Goal: Information Seeking & Learning: Check status

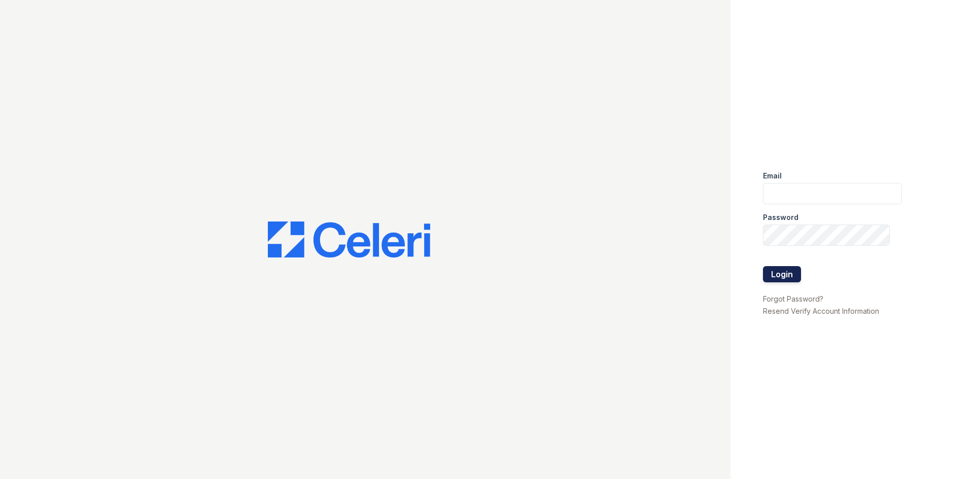
type input "[EMAIL_ADDRESS][DOMAIN_NAME]"
click at [786, 278] on button "Login" at bounding box center [782, 274] width 38 height 16
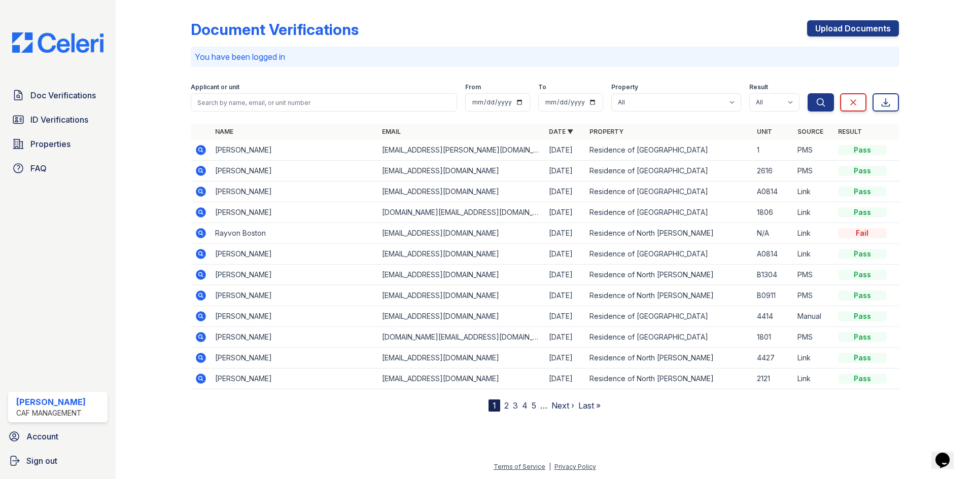
click at [369, 83] on div "Applicant or unit" at bounding box center [324, 88] width 266 height 10
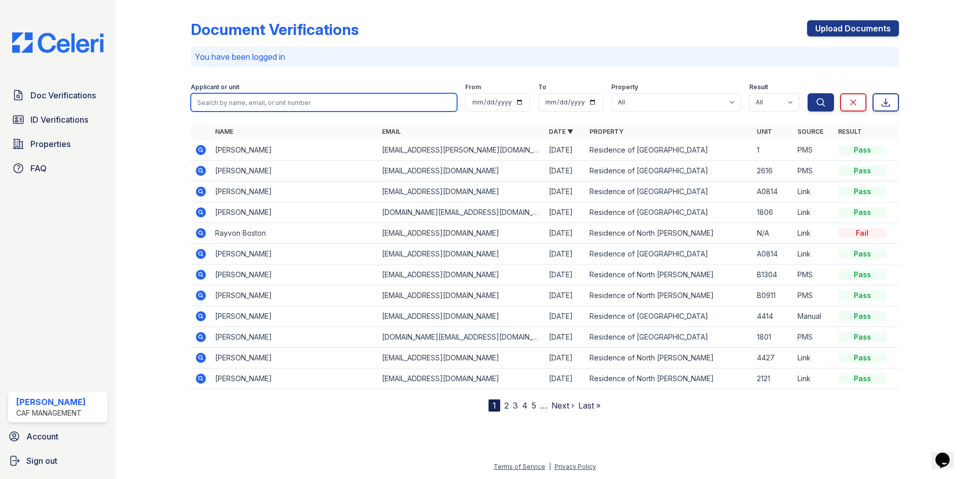
click at [337, 104] on input "search" at bounding box center [324, 102] width 266 height 18
type input "bandri"
click at [808, 93] on button "Search" at bounding box center [821, 102] width 26 height 18
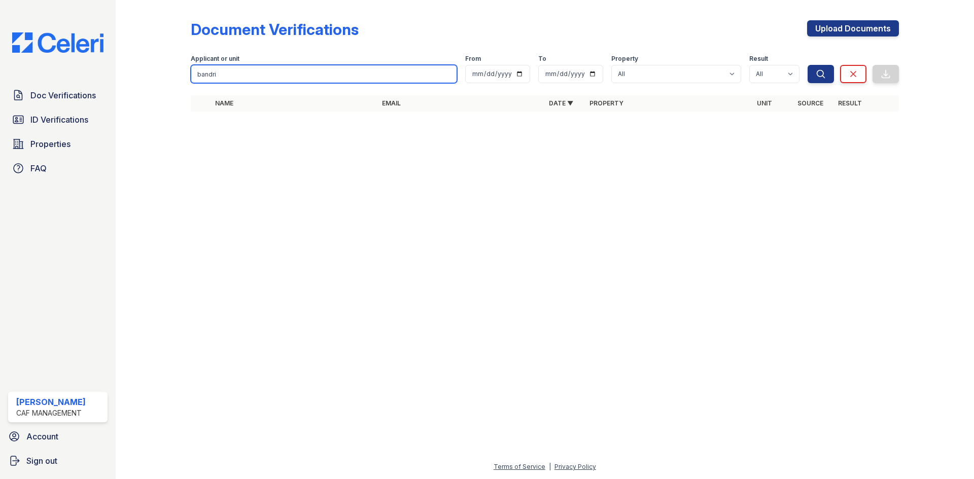
click at [311, 65] on input "bandri" at bounding box center [324, 74] width 266 height 18
type input "badri"
click at [808, 65] on button "Search" at bounding box center [821, 74] width 26 height 18
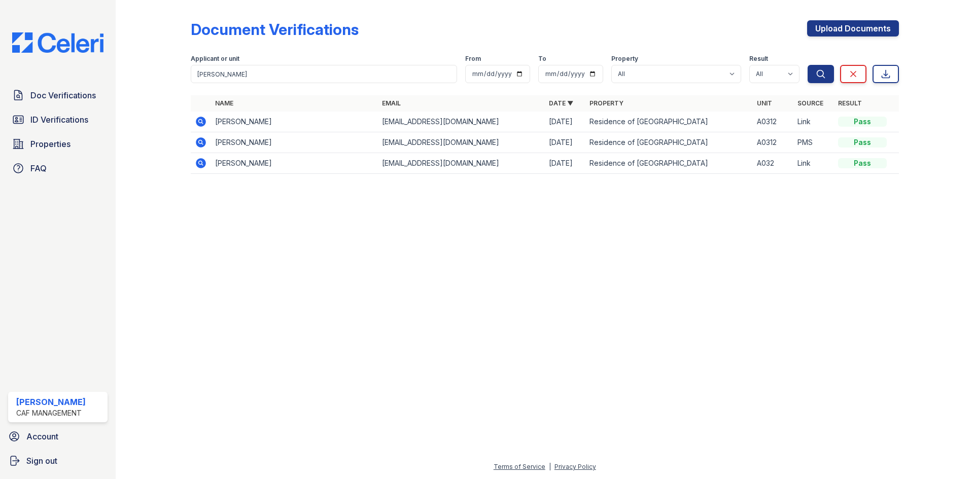
click at [200, 123] on icon at bounding box center [201, 122] width 10 height 10
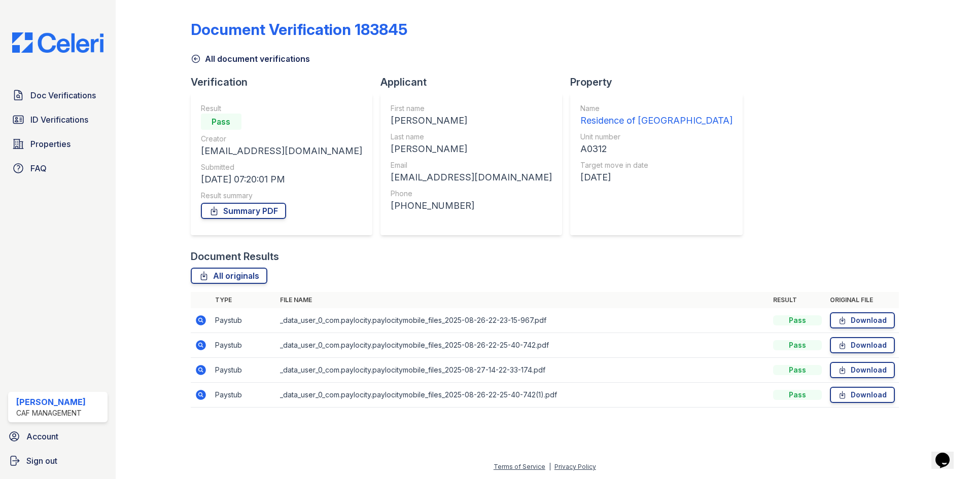
click at [203, 317] on icon at bounding box center [201, 321] width 10 height 10
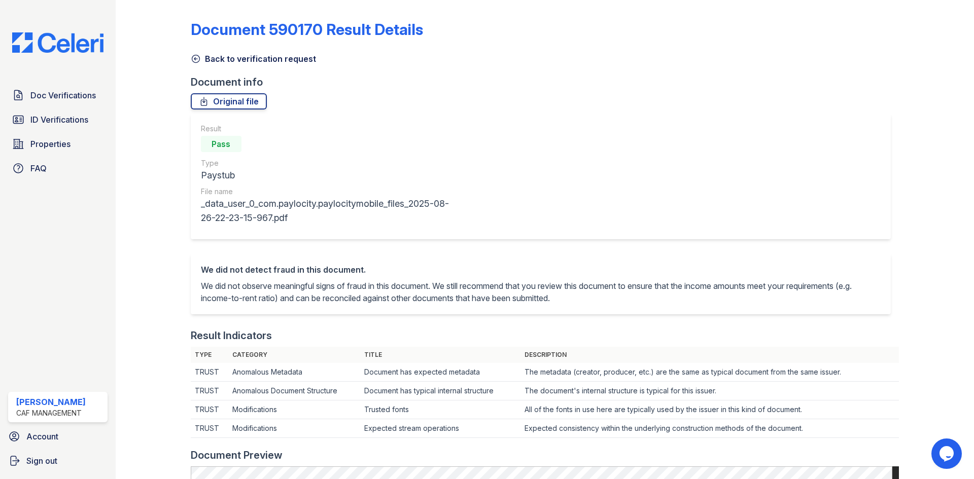
click at [199, 57] on icon at bounding box center [196, 59] width 10 height 10
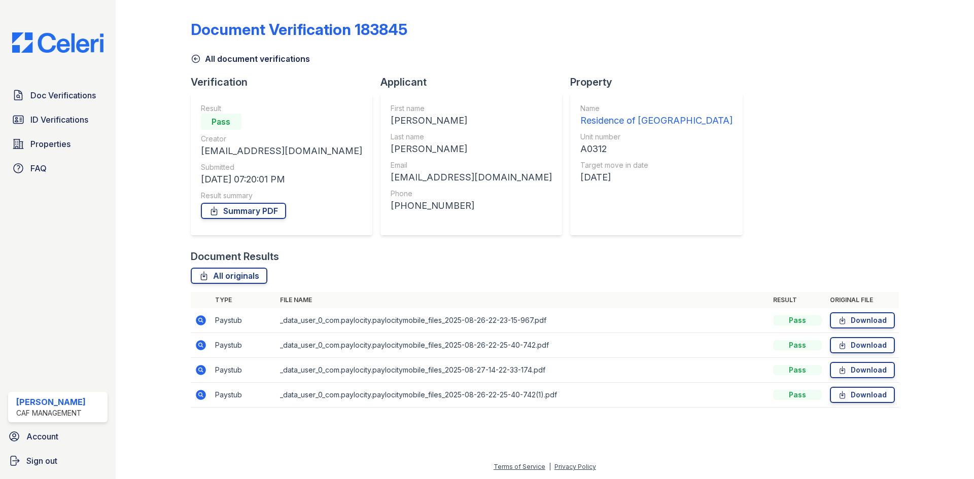
click at [202, 342] on icon at bounding box center [201, 345] width 10 height 10
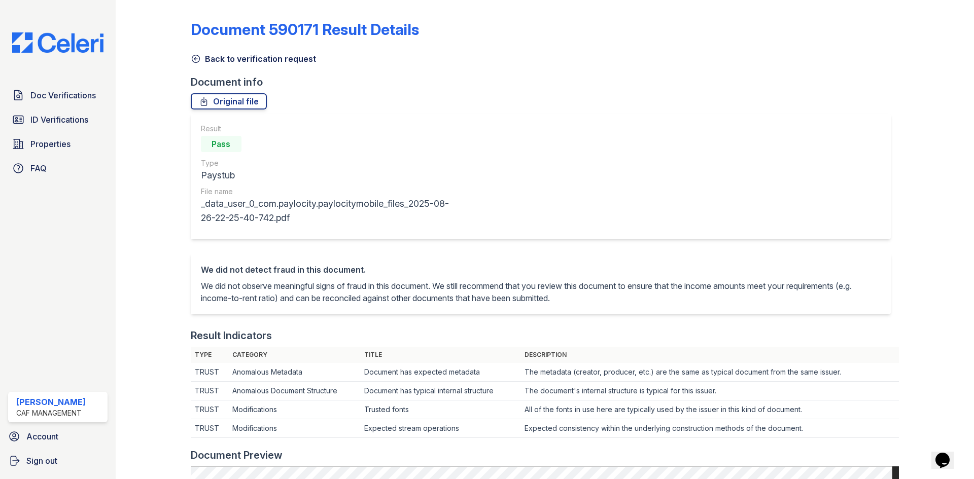
click at [195, 59] on icon at bounding box center [196, 59] width 8 height 8
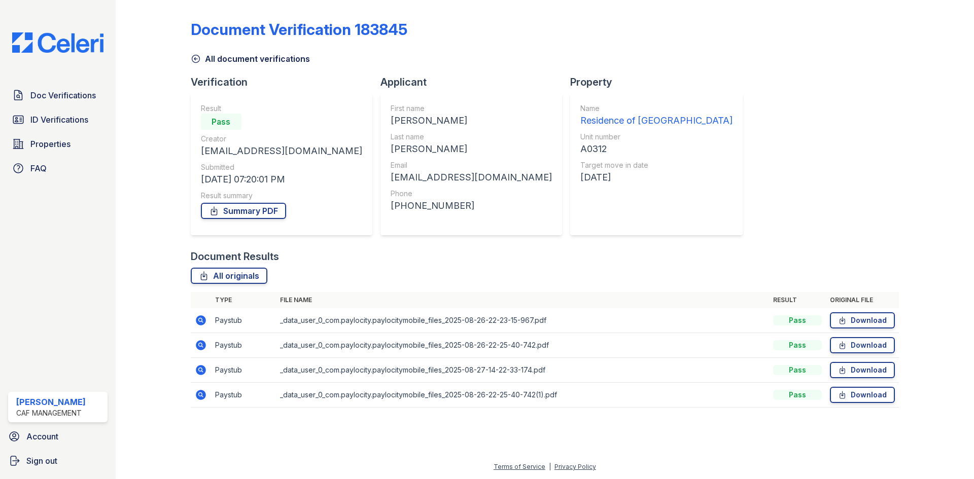
click at [203, 369] on icon at bounding box center [201, 370] width 10 height 10
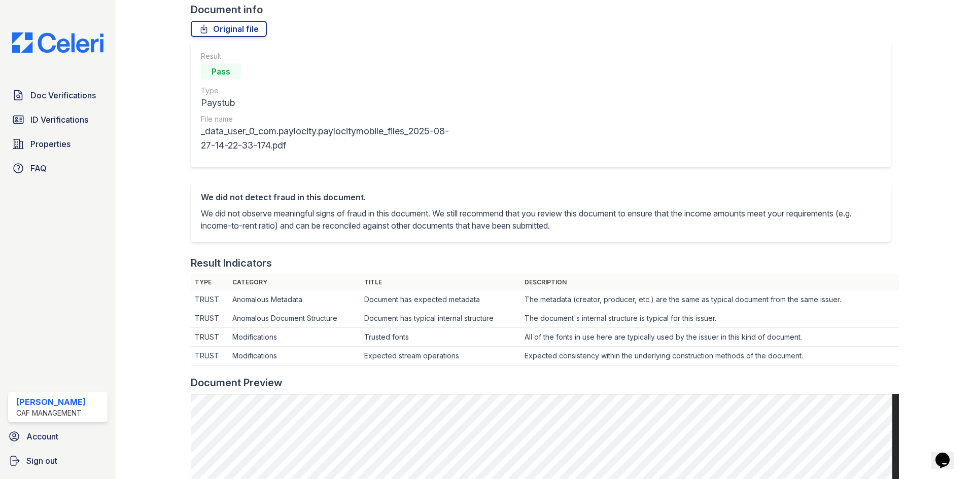
scroll to position [51, 0]
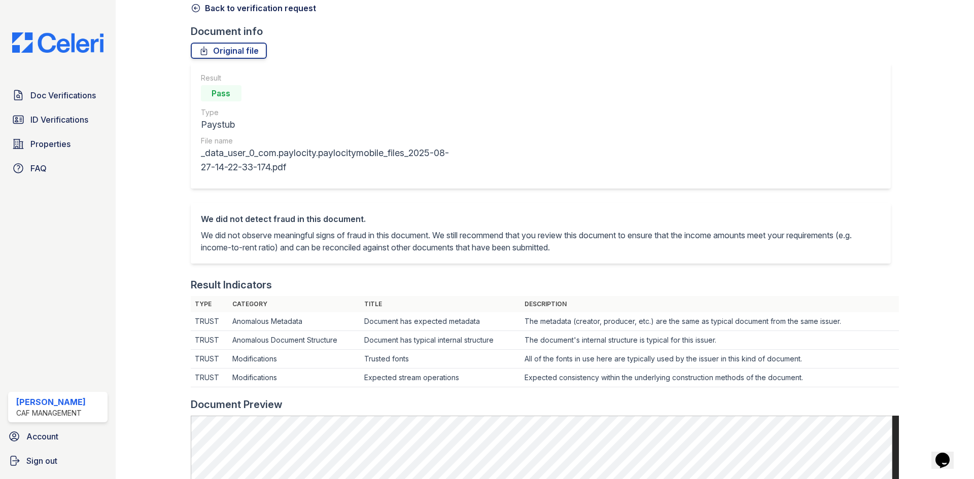
click at [197, 7] on icon at bounding box center [196, 8] width 10 height 10
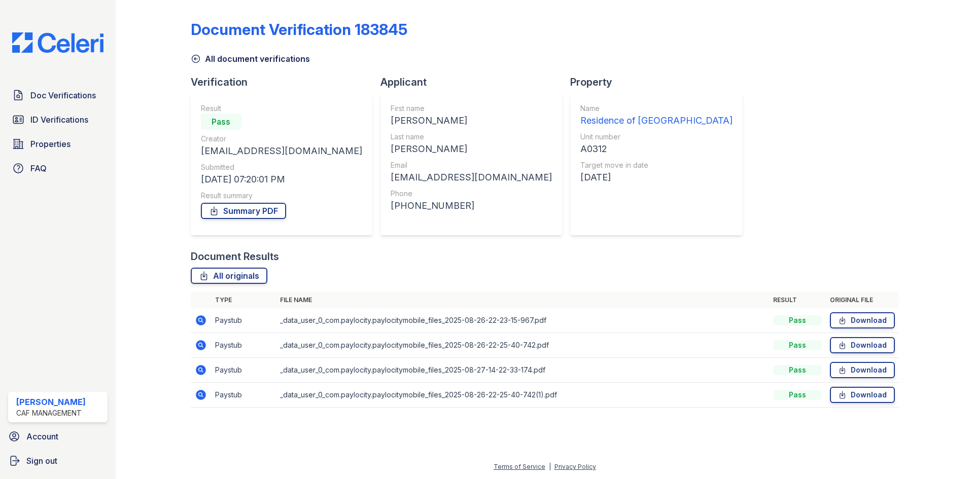
click at [200, 401] on icon at bounding box center [201, 395] width 12 height 12
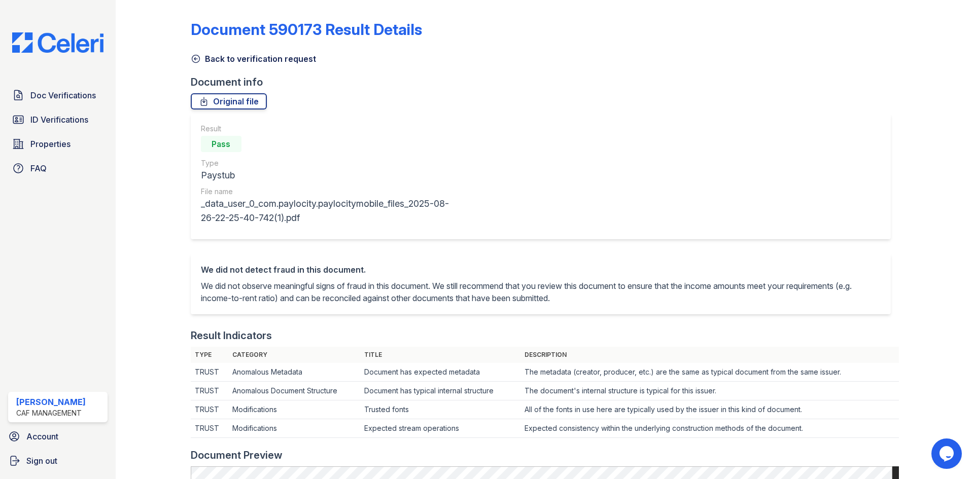
click at [193, 61] on icon at bounding box center [196, 59] width 10 height 10
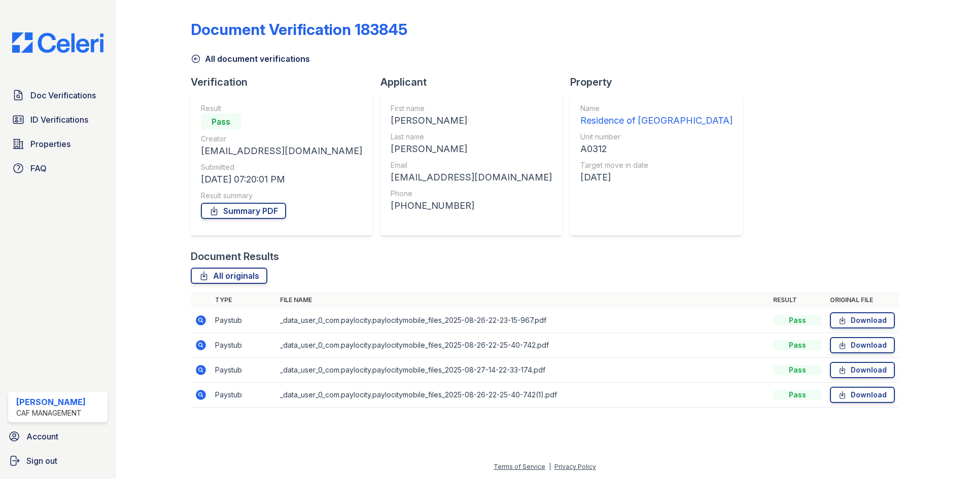
click at [193, 61] on icon at bounding box center [196, 59] width 8 height 8
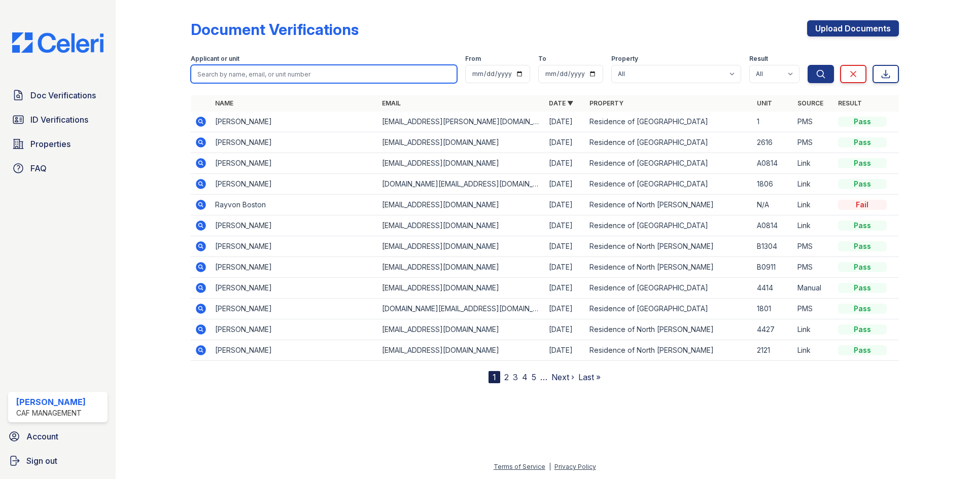
click at [260, 73] on input "search" at bounding box center [324, 74] width 266 height 18
type input "d"
type input "s"
type input "badri"
click at [808, 65] on button "Search" at bounding box center [821, 74] width 26 height 18
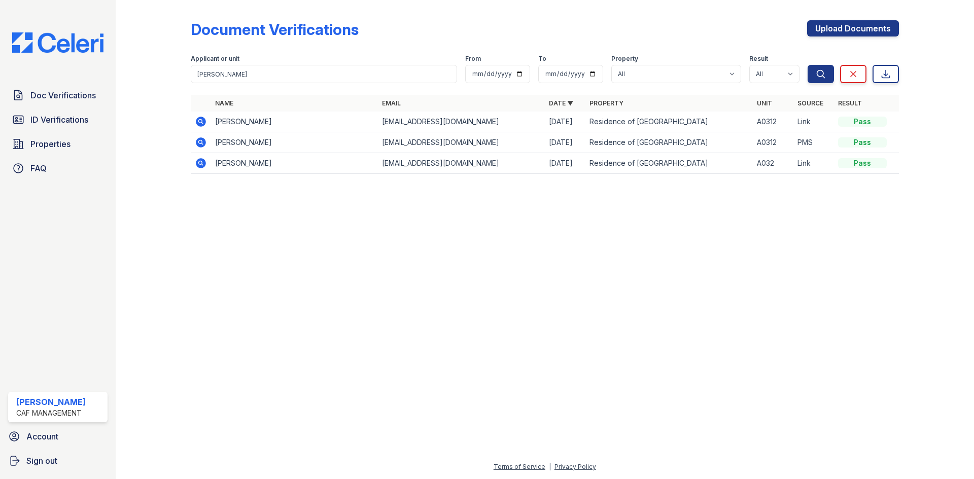
click at [203, 140] on icon at bounding box center [201, 142] width 10 height 10
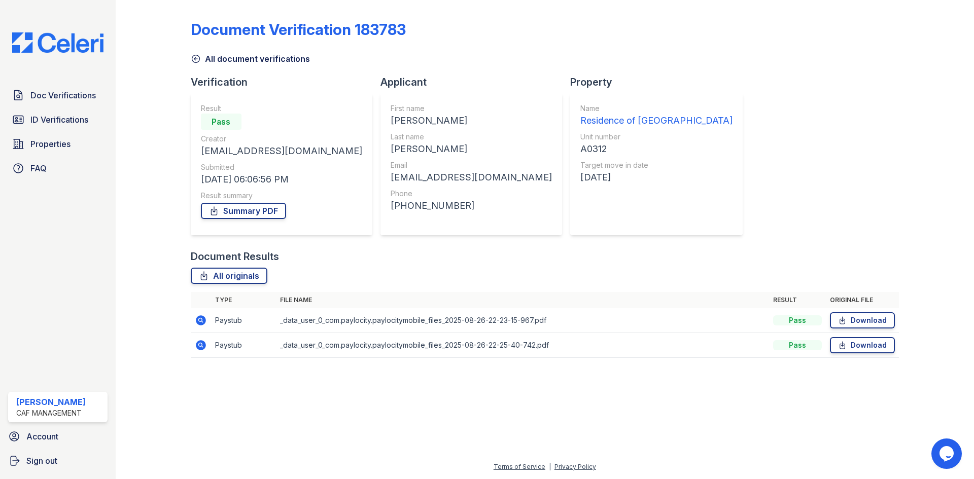
click at [201, 320] on icon at bounding box center [200, 320] width 3 height 3
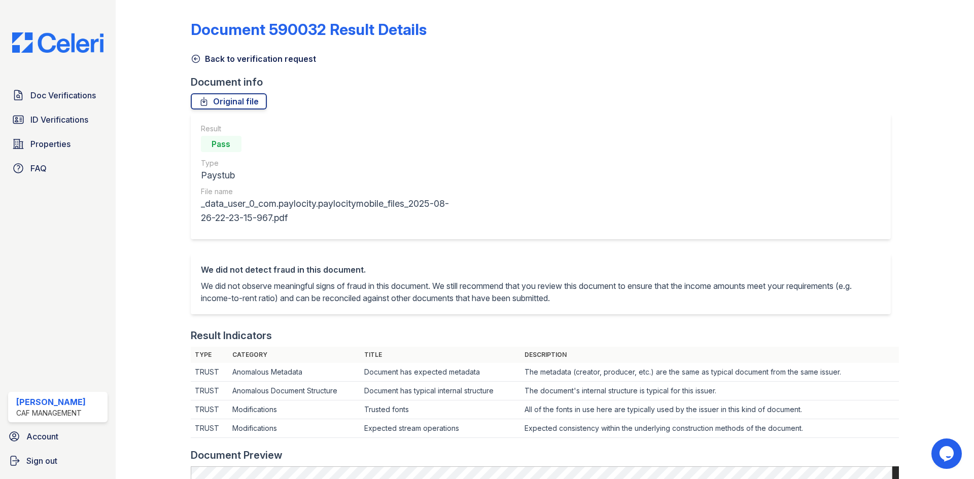
click at [196, 60] on icon at bounding box center [196, 59] width 10 height 10
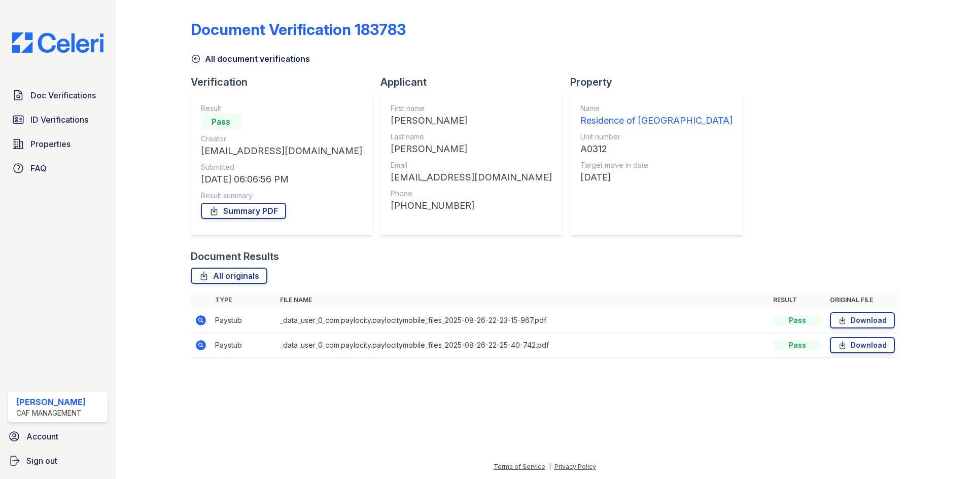
click at [203, 345] on icon at bounding box center [201, 345] width 10 height 10
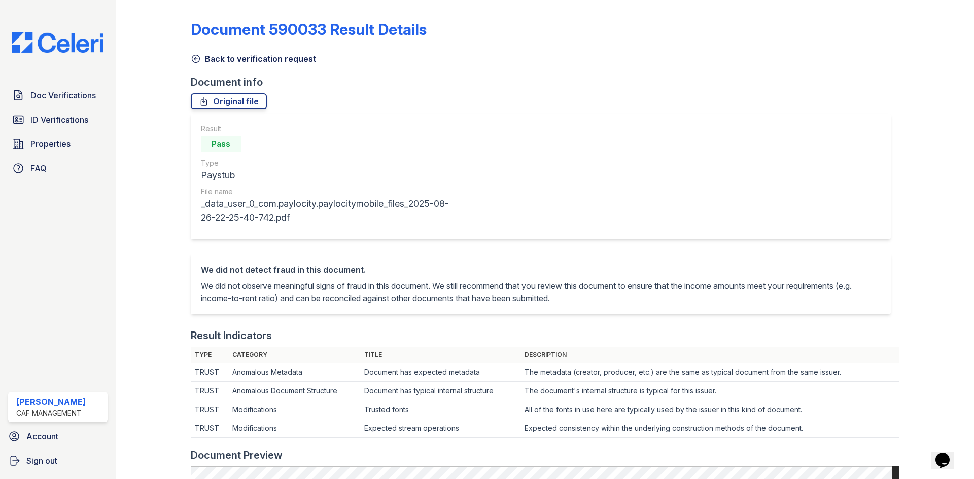
click at [198, 59] on icon at bounding box center [196, 59] width 10 height 10
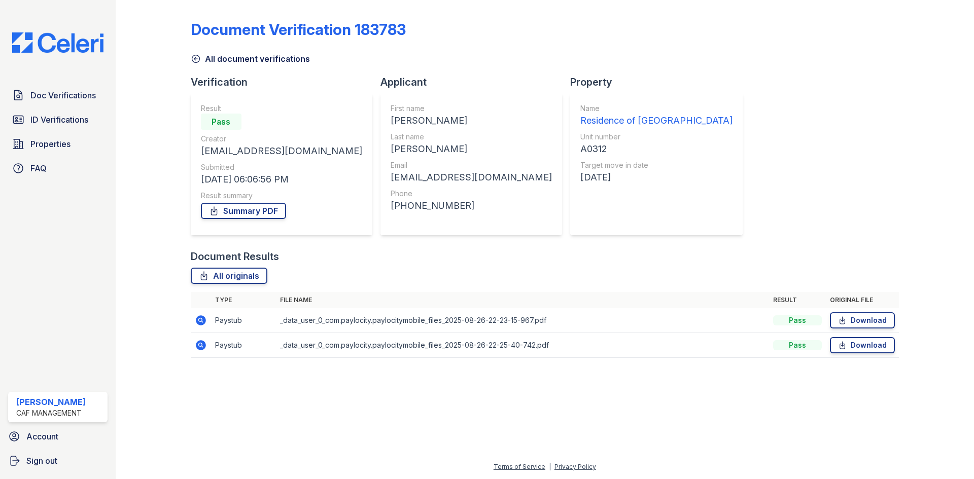
click at [197, 60] on icon at bounding box center [196, 59] width 10 height 10
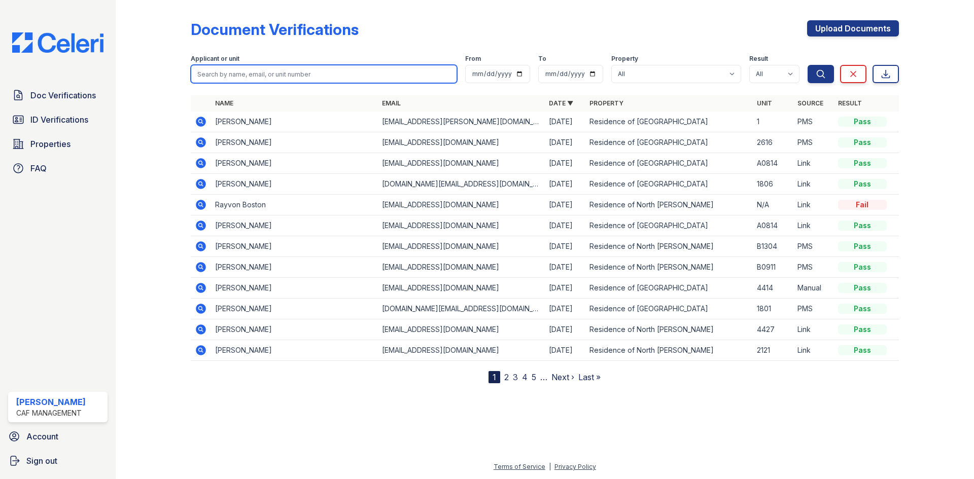
click at [245, 75] on input "search" at bounding box center [324, 74] width 266 height 18
type input "badri"
click at [808, 65] on button "Search" at bounding box center [821, 74] width 26 height 18
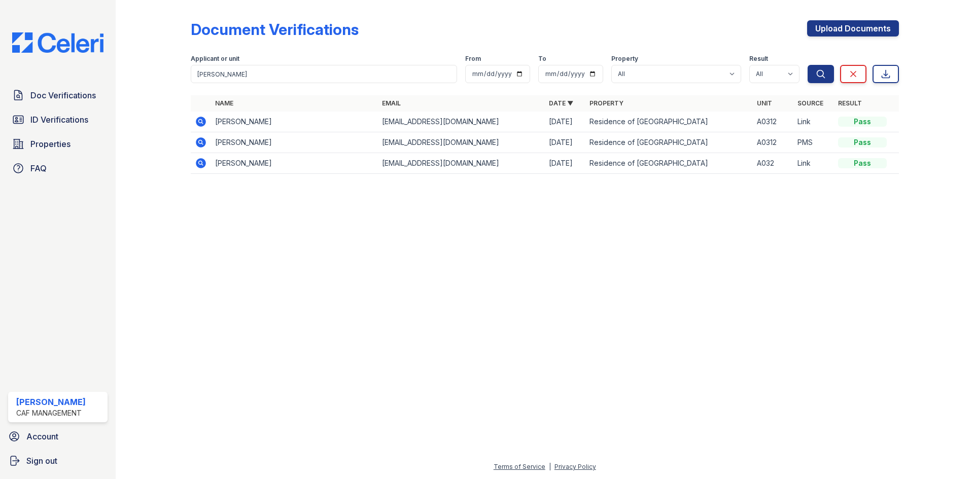
click at [200, 163] on icon at bounding box center [200, 162] width 3 height 3
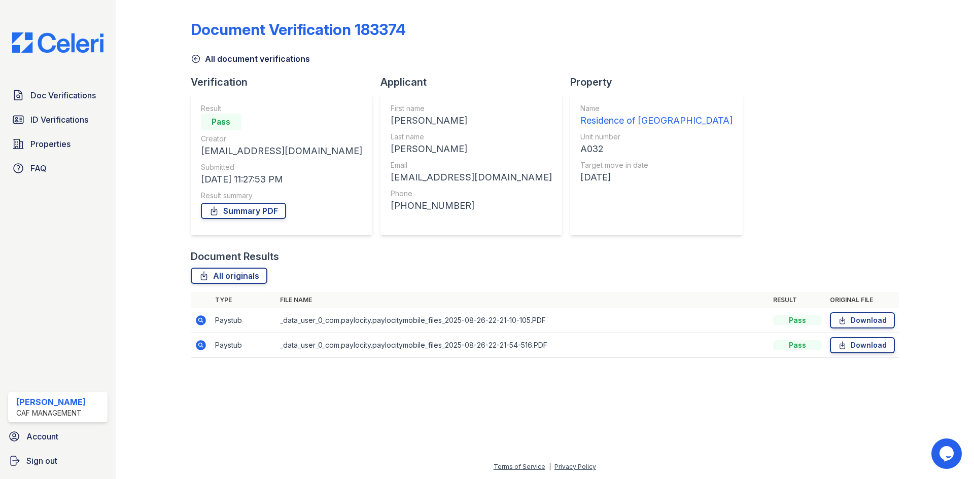
click at [202, 321] on icon at bounding box center [201, 321] width 10 height 10
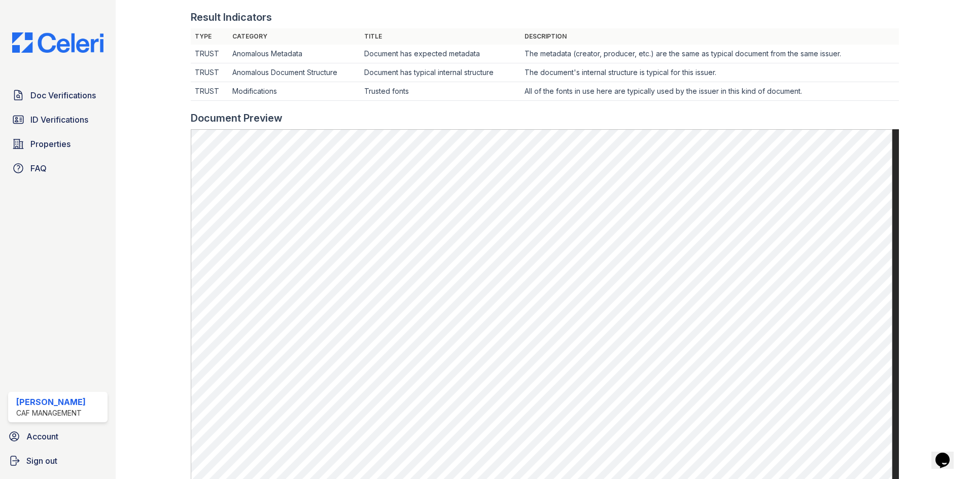
scroll to position [482, 0]
